Goal: Information Seeking & Learning: Learn about a topic

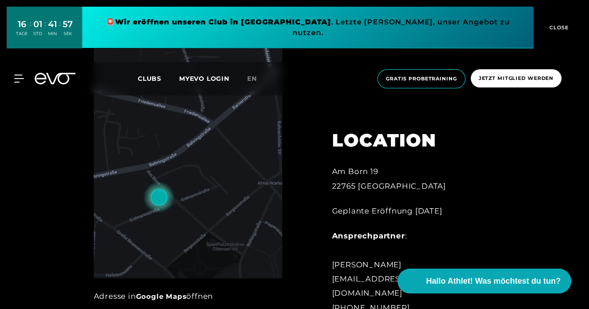
click at [554, 24] on span "CLOSE" at bounding box center [558, 28] width 22 height 8
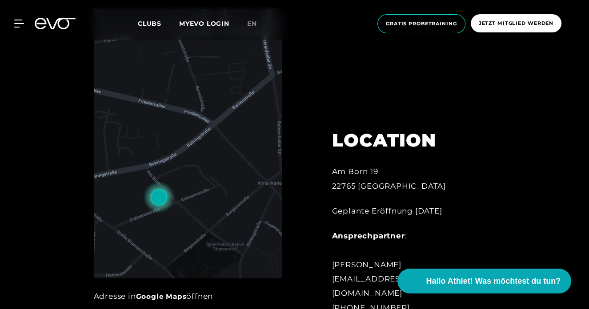
click at [14, 29] on div "MyEVO Login Über EVO Mitgliedschaften Probetraining TAGESPASS EVO Studios [GEOG…" at bounding box center [294, 23] width 585 height 33
click at [16, 26] on icon at bounding box center [20, 24] width 13 height 8
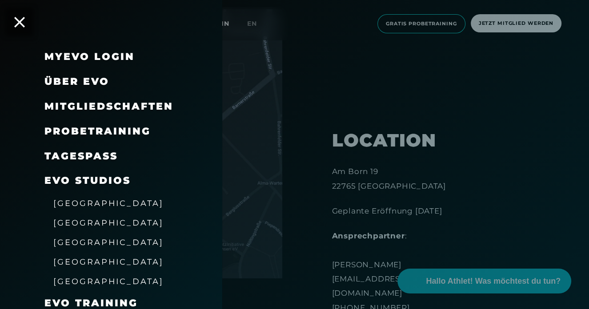
click at [68, 85] on span "Über EVO" at bounding box center [76, 82] width 65 height 12
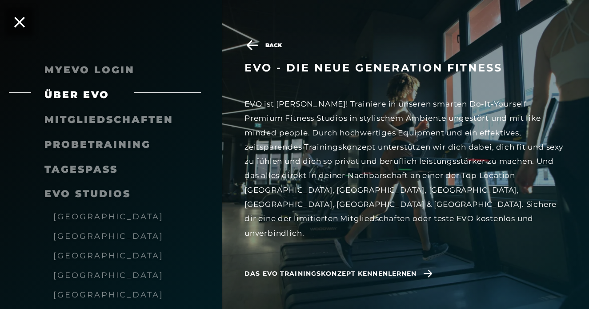
scroll to position [389, 0]
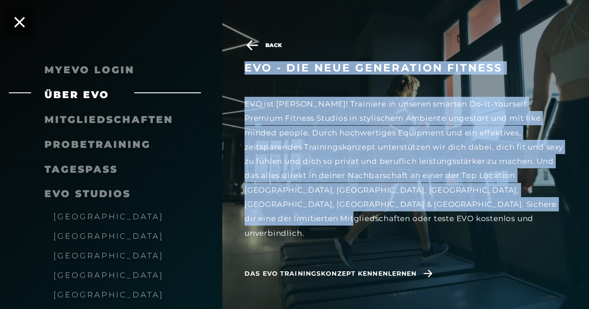
drag, startPoint x: 510, startPoint y: 199, endPoint x: 246, endPoint y: 57, distance: 299.5
click at [246, 57] on div "Back EVO - die neue Generation Fitness EVO ist anders! Trainiere in unseren sma…" at bounding box center [416, 170] width 344 height 261
copy div "EVO - die neue Generation Fitness EVO ist anders! Trainiere in unseren smarten …"
click at [375, 269] on span "Das EVO Trainingskonzept kennenlernen" at bounding box center [330, 273] width 172 height 9
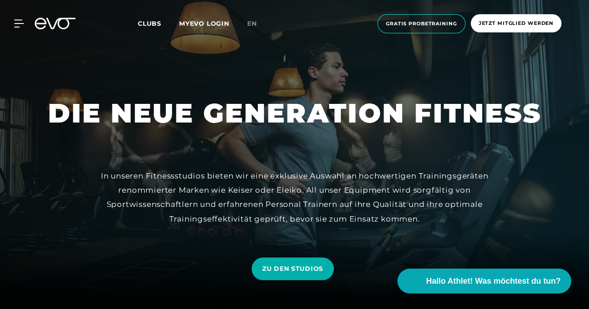
click at [20, 29] on div "MyEVO Login Über EVO Mitgliedschaften Probetraining TAGESPASS EVO Studios [GEOG…" at bounding box center [294, 23] width 585 height 33
click at [19, 17] on div "MyEVO Login Über EVO Mitgliedschaften Probetraining TAGESPASS EVO Studios [GEOG…" at bounding box center [294, 23] width 585 height 33
click at [19, 19] on div "MyEVO Login Über EVO Mitgliedschaften Probetraining TAGESPASS EVO Studios [GEOG…" at bounding box center [294, 23] width 585 height 33
click at [16, 23] on icon at bounding box center [20, 24] width 13 height 8
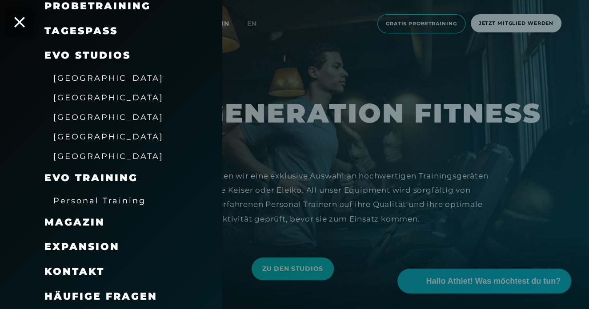
scroll to position [125, 0]
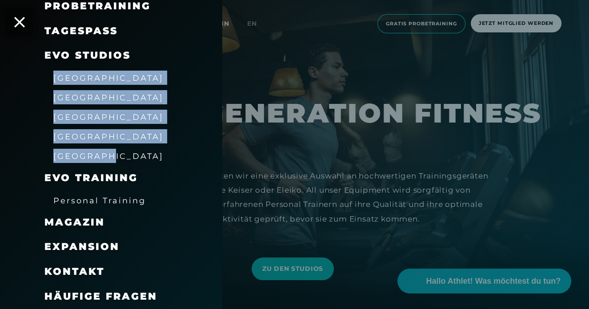
drag, startPoint x: 130, startPoint y: 146, endPoint x: 48, endPoint y: 78, distance: 106.6
click at [48, 78] on div "MyEVO Login Über EVO Mitgliedschaften Probetraining TAGESPASS EVO Studios [GEOG…" at bounding box center [111, 114] width 222 height 390
copy div "[GEOGRAPHIC_DATA] [GEOGRAPHIC_DATA] [GEOGRAPHIC_DATA] [GEOGRAPHIC_DATA] [GEOGRA…"
click at [150, 119] on div "[GEOGRAPHIC_DATA]" at bounding box center [121, 117] width 155 height 20
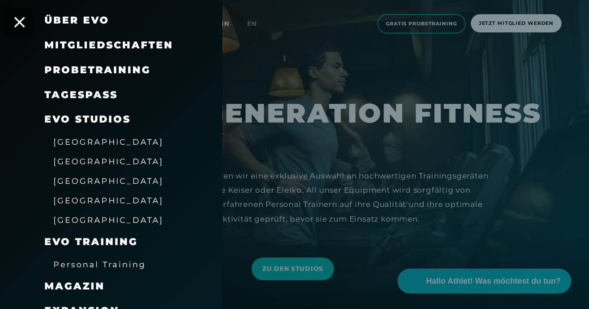
scroll to position [62, 0]
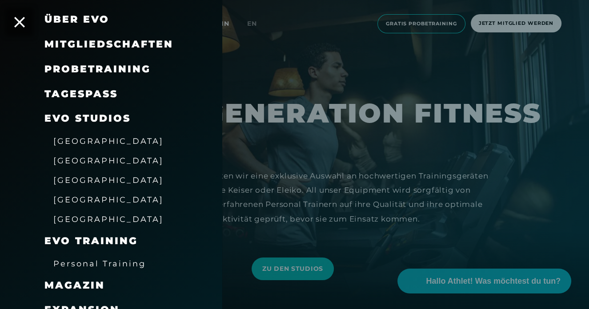
click at [271, 135] on div at bounding box center [294, 154] width 589 height 309
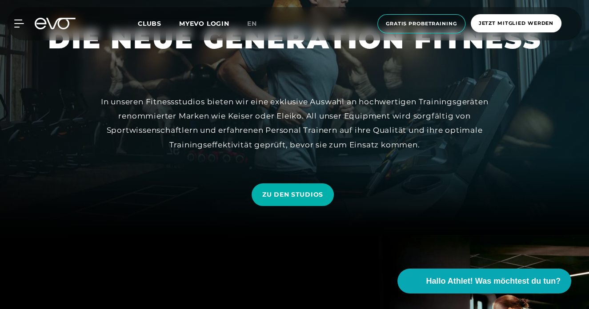
scroll to position [0, 0]
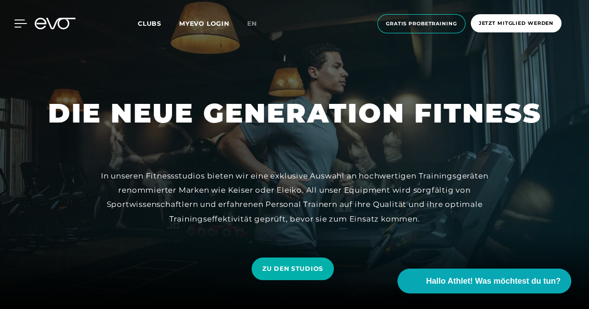
click at [23, 23] on icon at bounding box center [20, 24] width 13 height 8
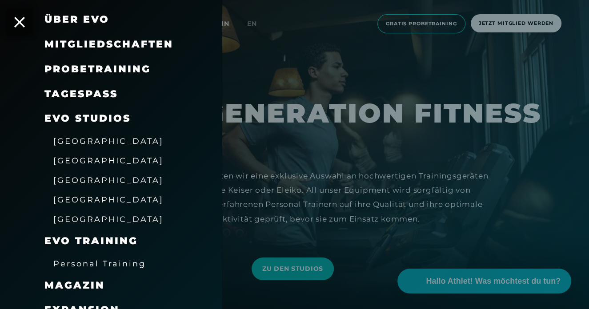
click at [96, 16] on span "Über EVO" at bounding box center [76, 19] width 65 height 12
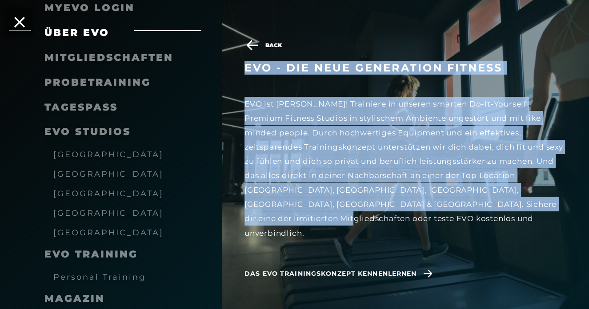
drag, startPoint x: 245, startPoint y: 70, endPoint x: 499, endPoint y: 206, distance: 288.2
click at [499, 206] on div "EVO - die neue Generation Fitness EVO ist anders! Trainiere in unseren smarten …" at bounding box center [416, 181] width 344 height 240
copy div "EVO - die neue Generation Fitness EVO ist anders! Trainiere in unseren smarten …"
